Goal: Information Seeking & Learning: Learn about a topic

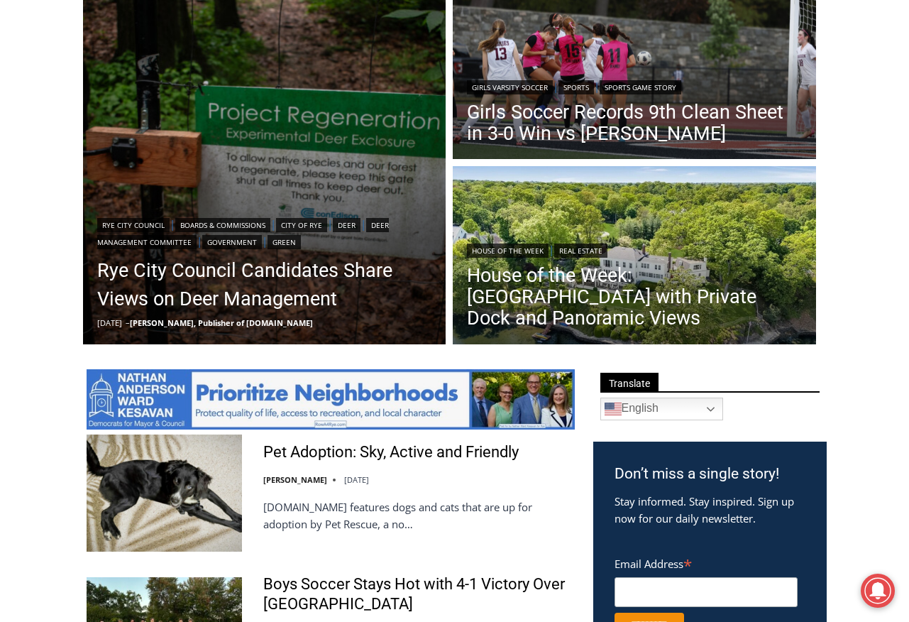
scroll to position [472, 0]
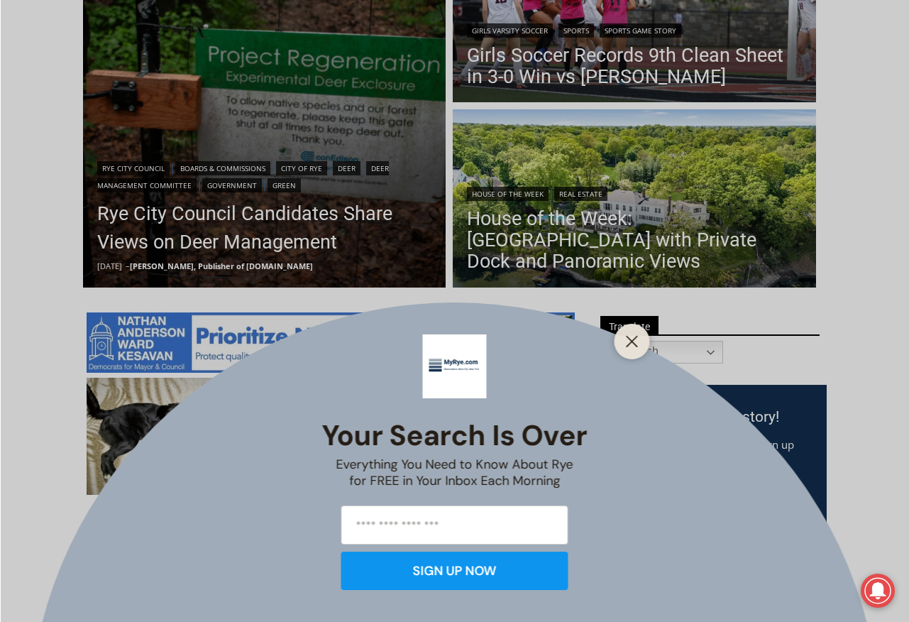
click at [202, 221] on div "Your Search is Over Everything You Need to Know About Rye for FREE in Your Inbo…" at bounding box center [454, 311] width 909 height 622
click at [629, 345] on line "Close" at bounding box center [632, 341] width 10 height 10
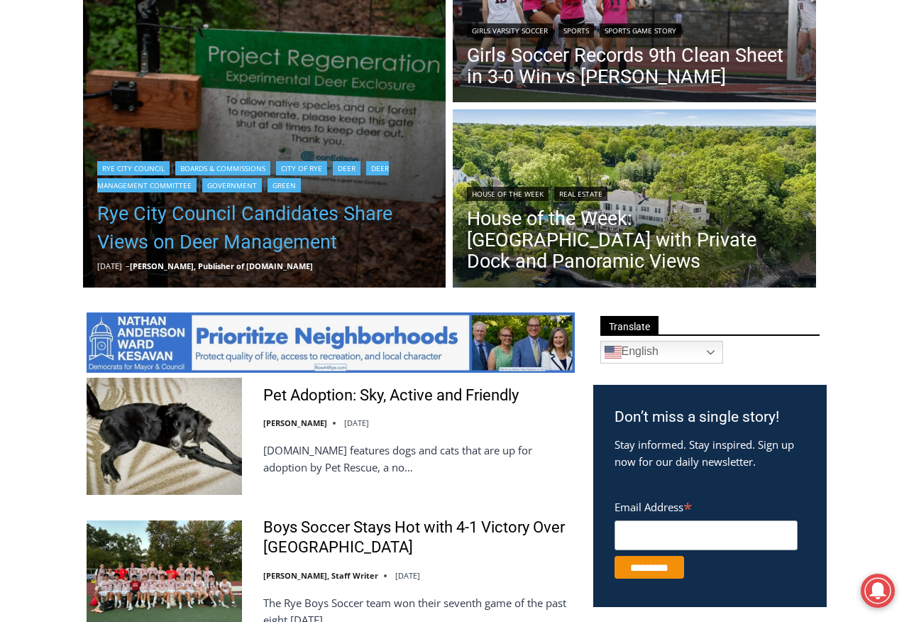
click at [237, 217] on link "Rye City Council Candidates Share Views on Deer Management" at bounding box center [264, 227] width 335 height 57
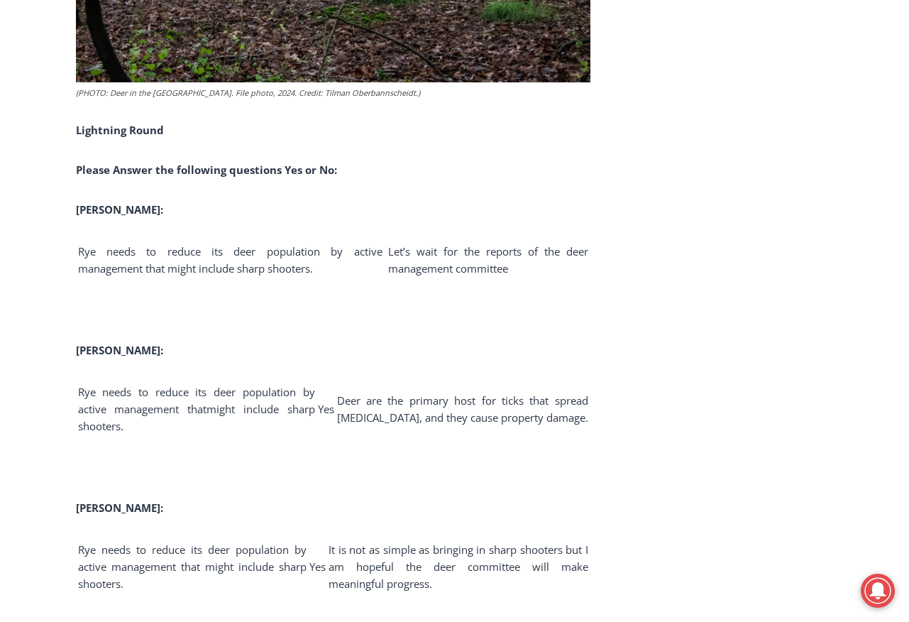
scroll to position [3804, 0]
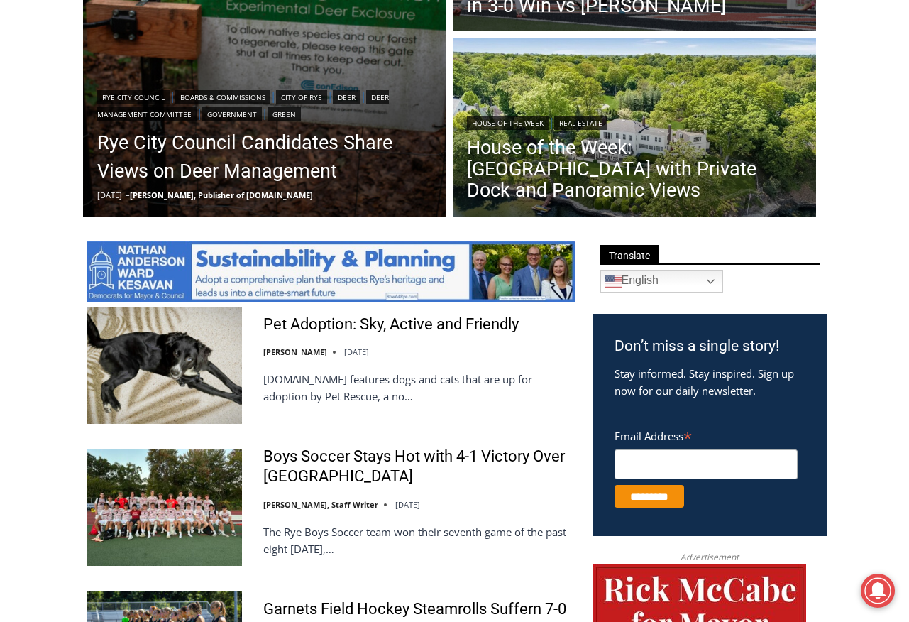
scroll to position [117, 0]
